Goal: Task Accomplishment & Management: Use online tool/utility

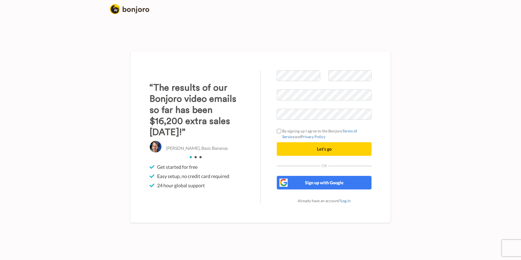
scroll to position [3765, 0]
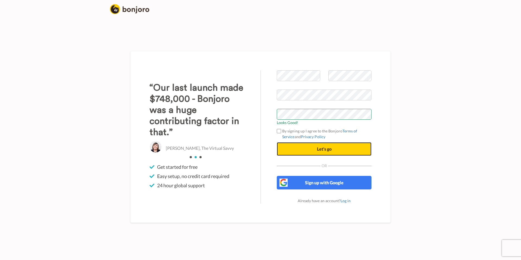
click at [317, 148] on span "Let's go" at bounding box center [324, 148] width 15 height 5
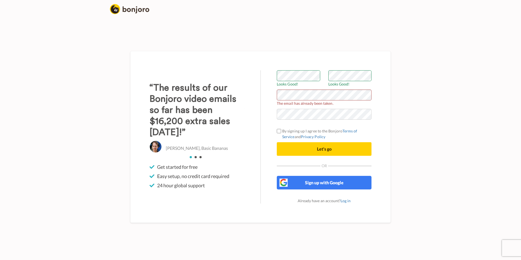
scroll to position [3765, 0]
click at [272, 94] on div "Welcome to Bonjoro Looks Good! Looks Good! The email has already been taken. By…" at bounding box center [323, 136] width 127 height 133
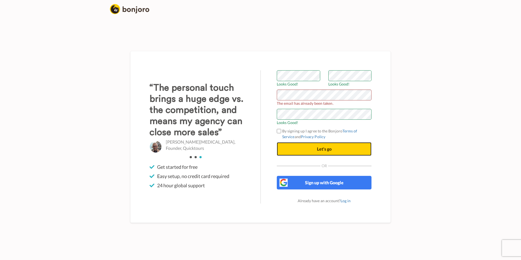
click at [318, 147] on span "Let's go" at bounding box center [324, 148] width 15 height 5
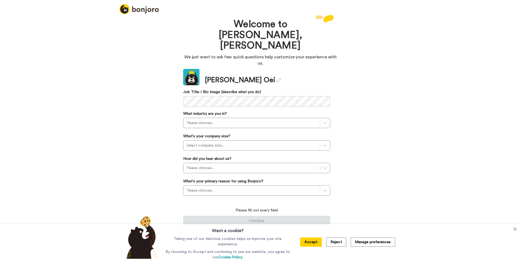
scroll to position [3765, 0]
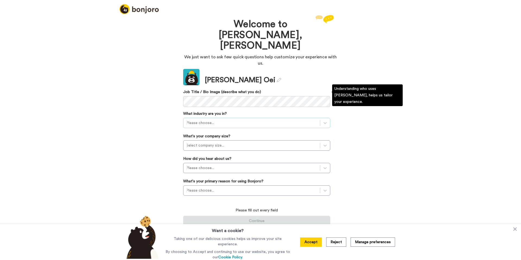
click at [242, 120] on div at bounding box center [251, 123] width 131 height 7
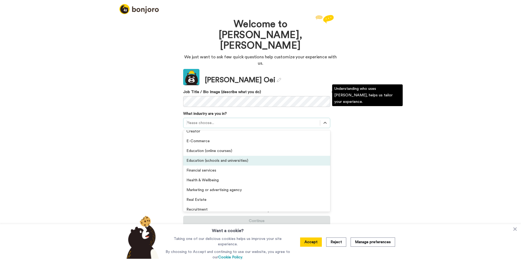
scroll to position [56, 0]
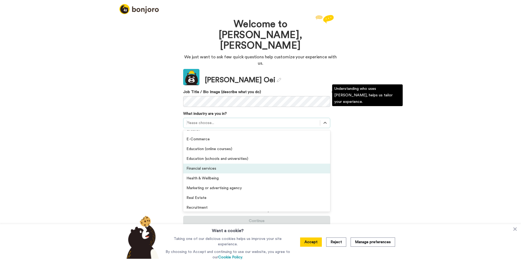
click at [245, 163] on div "Financial services" at bounding box center [256, 168] width 147 height 10
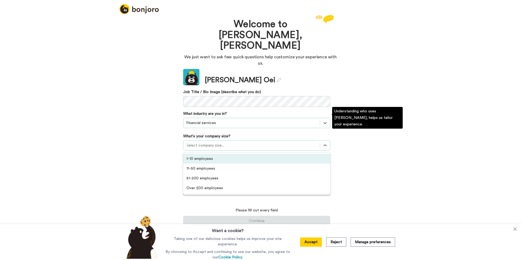
click at [239, 142] on div at bounding box center [251, 145] width 131 height 7
click at [236, 154] on div "1-10 employees" at bounding box center [256, 159] width 147 height 10
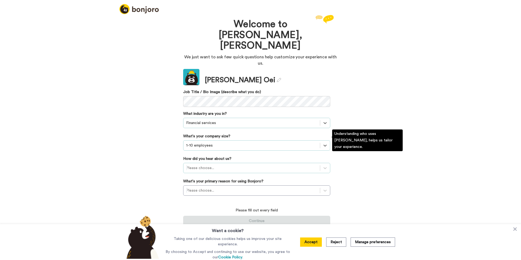
click at [235, 165] on div at bounding box center [251, 168] width 131 height 7
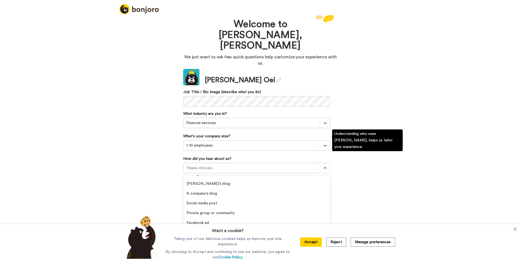
scroll to position [36, 0]
click at [219, 199] on div "Social media post" at bounding box center [256, 204] width 147 height 10
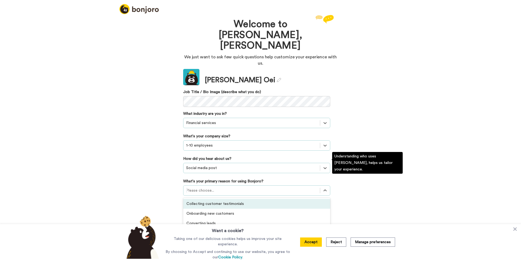
click at [238, 187] on div at bounding box center [251, 190] width 131 height 7
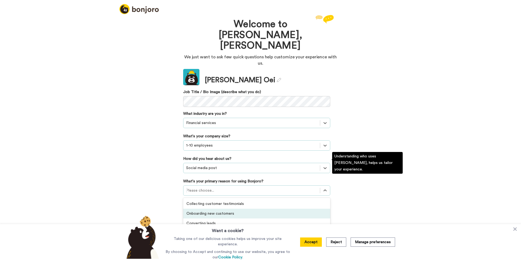
click at [237, 208] on div "Onboarding new customers" at bounding box center [256, 213] width 147 height 10
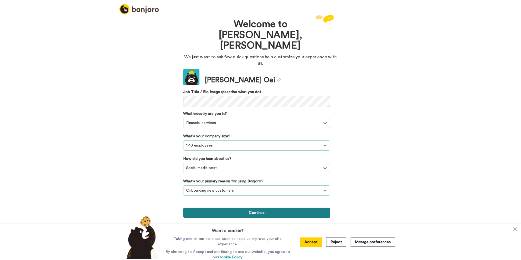
click at [248, 207] on button "Continue" at bounding box center [256, 212] width 147 height 10
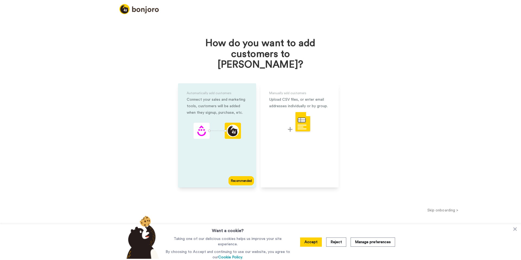
click at [226, 123] on icon "animation" at bounding box center [232, 131] width 16 height 16
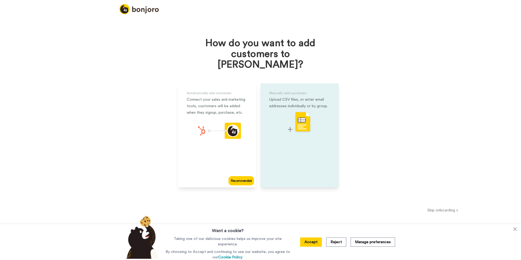
click at [298, 115] on img at bounding box center [299, 121] width 23 height 21
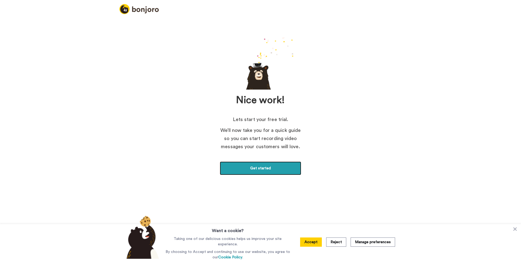
click at [274, 168] on link "Get started" at bounding box center [260, 168] width 81 height 14
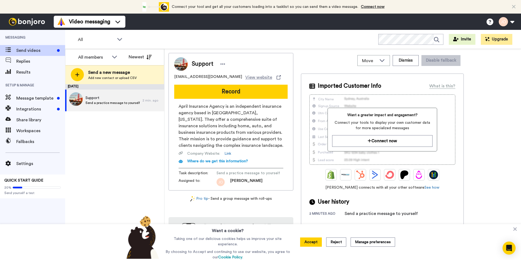
scroll to position [3765, 0]
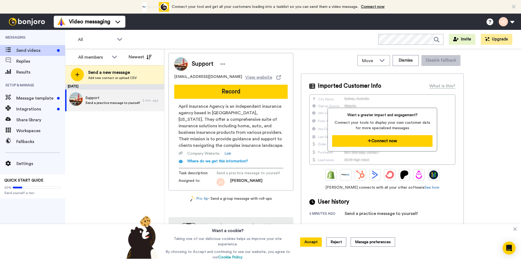
click at [381, 143] on button "Connect now" at bounding box center [382, 141] width 100 height 12
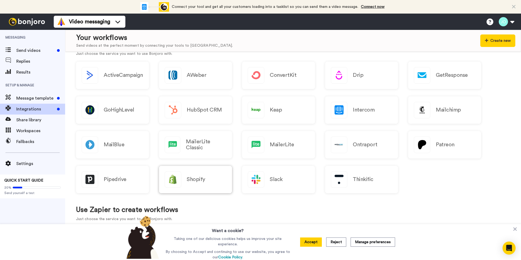
scroll to position [66, 0]
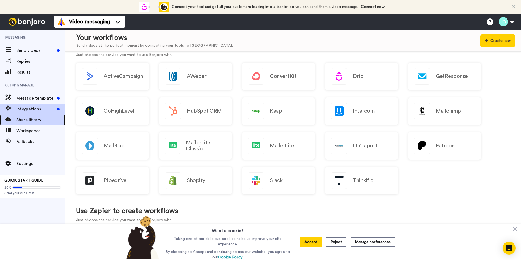
click at [28, 122] on span "Share library" at bounding box center [40, 120] width 49 height 7
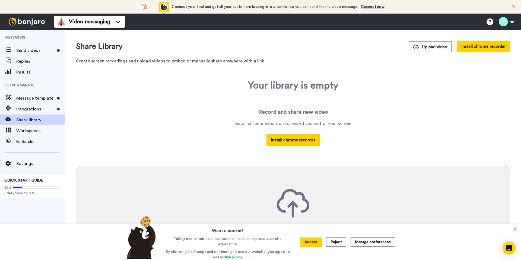
scroll to position [3765, 0]
click at [32, 51] on span "Send videos" at bounding box center [35, 50] width 38 height 7
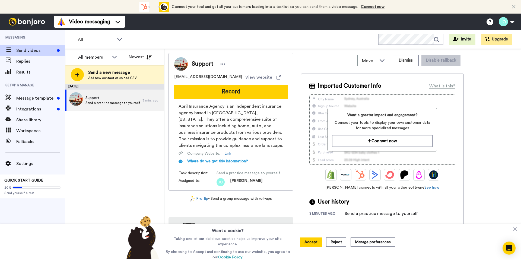
scroll to position [3765, 0]
click at [38, 109] on span "Integrations" at bounding box center [35, 109] width 38 height 7
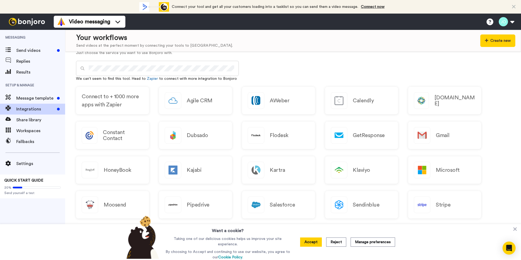
scroll to position [245, 0]
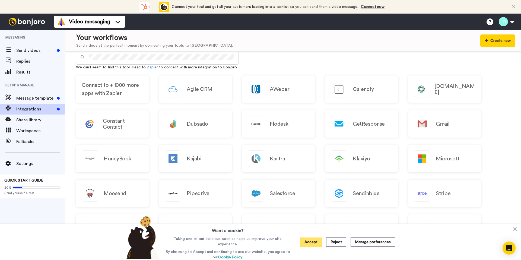
click at [308, 242] on button "Accept" at bounding box center [311, 241] width 22 height 9
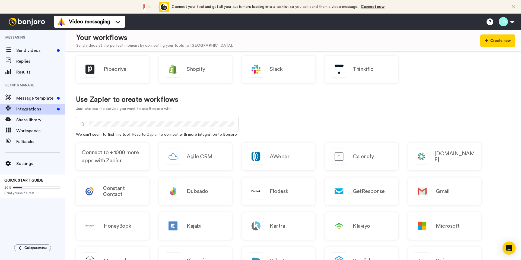
scroll to position [182, 0]
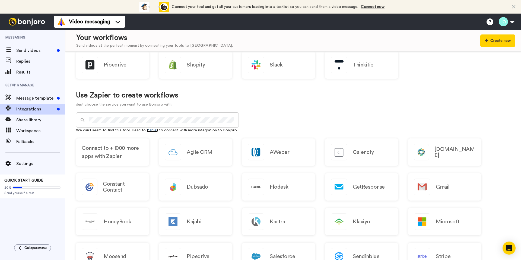
click at [150, 129] on link "Zapier" at bounding box center [152, 130] width 11 height 4
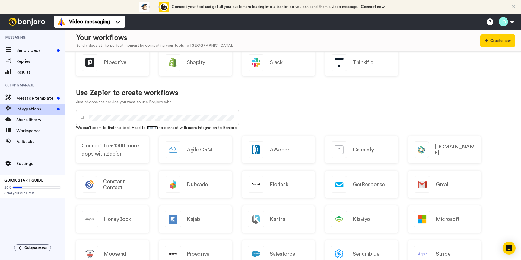
scroll to position [0, 0]
